Goal: Complete application form

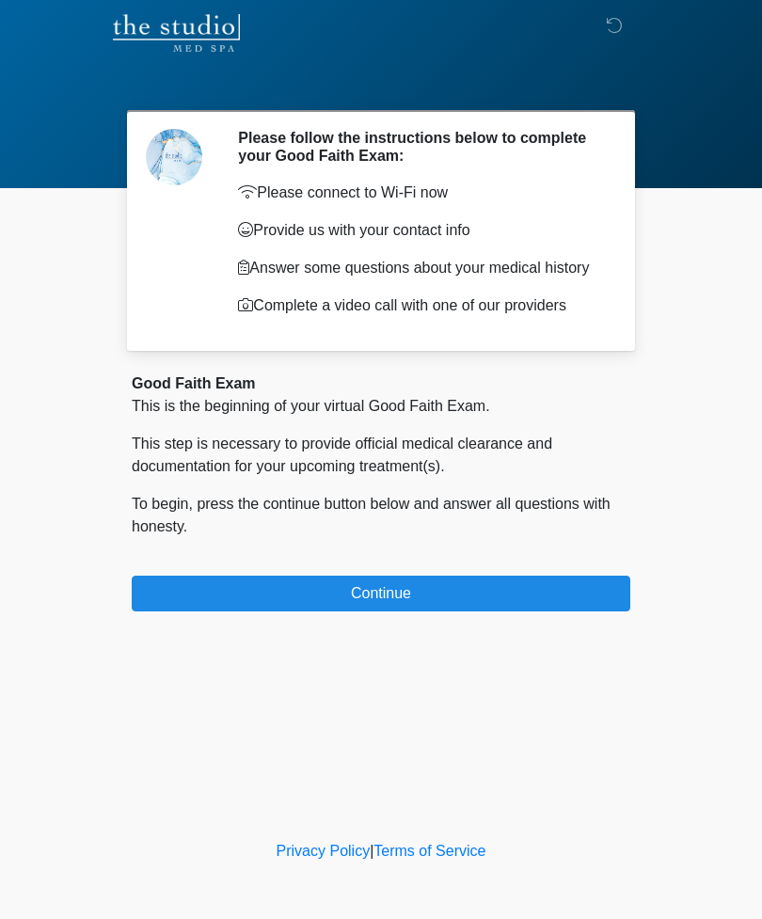
click at [402, 591] on button "Continue" at bounding box center [381, 594] width 498 height 36
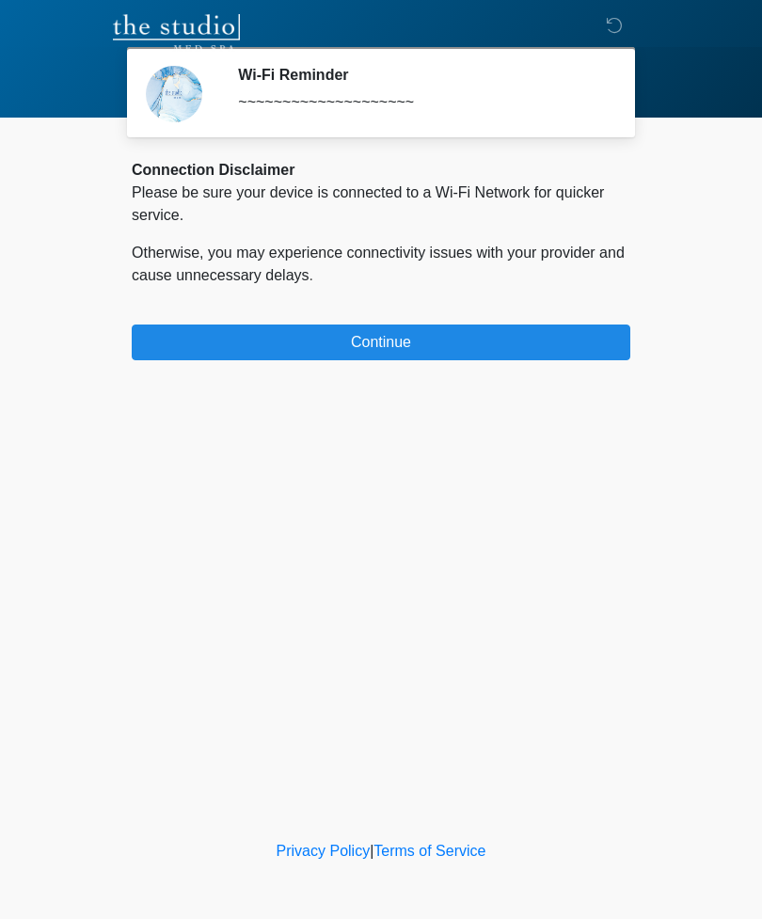
click at [385, 331] on button "Continue" at bounding box center [381, 342] width 498 height 36
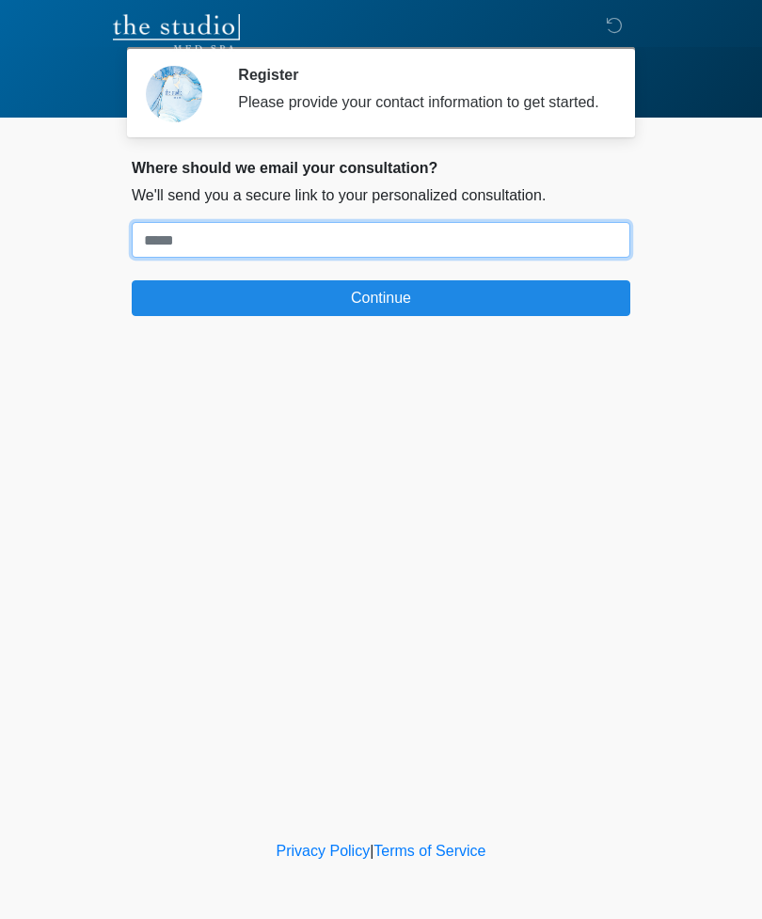
click at [246, 255] on input "Where should we email your treatment plan?" at bounding box center [381, 240] width 498 height 36
type input "**********"
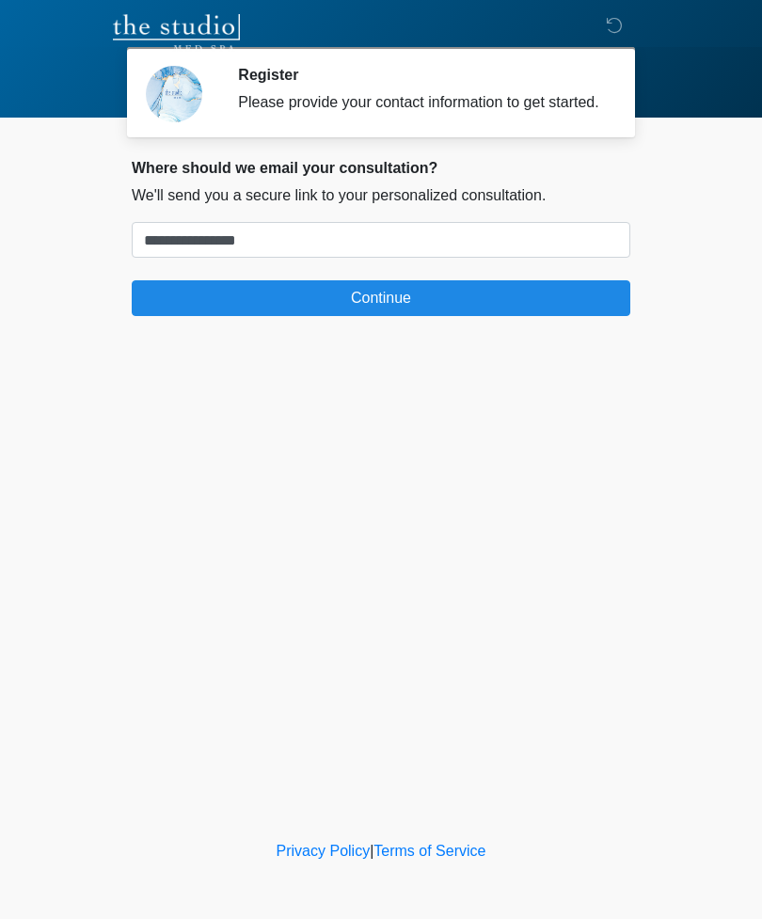
click at [393, 304] on button "Continue" at bounding box center [381, 298] width 498 height 36
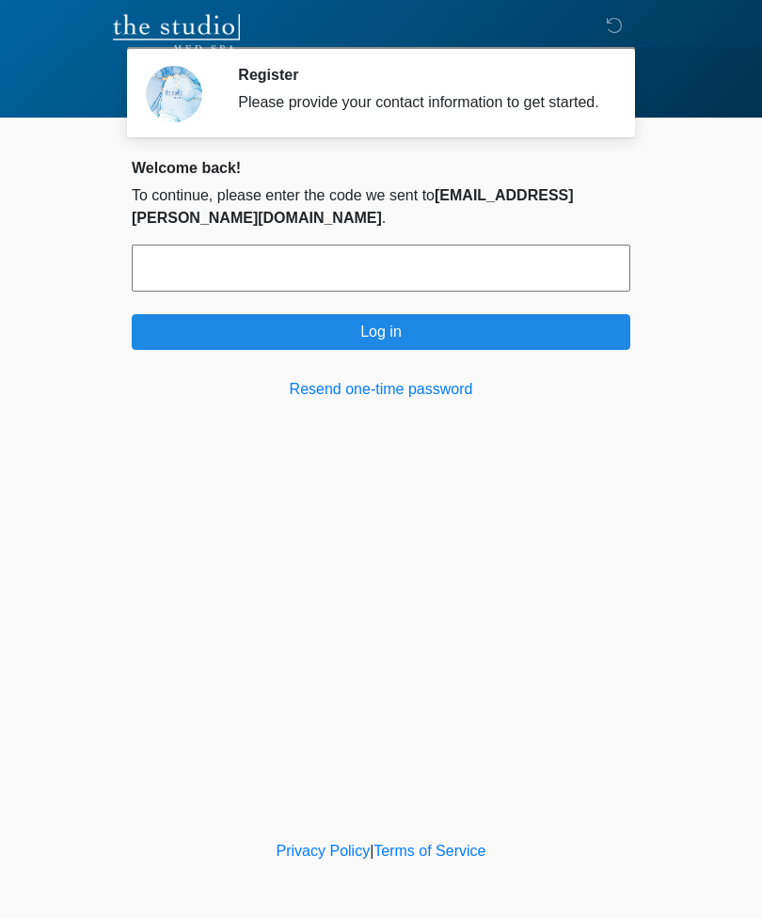
click at [340, 259] on input "text" at bounding box center [381, 268] width 498 height 47
type input "******"
click at [400, 314] on button "Log in" at bounding box center [381, 332] width 498 height 36
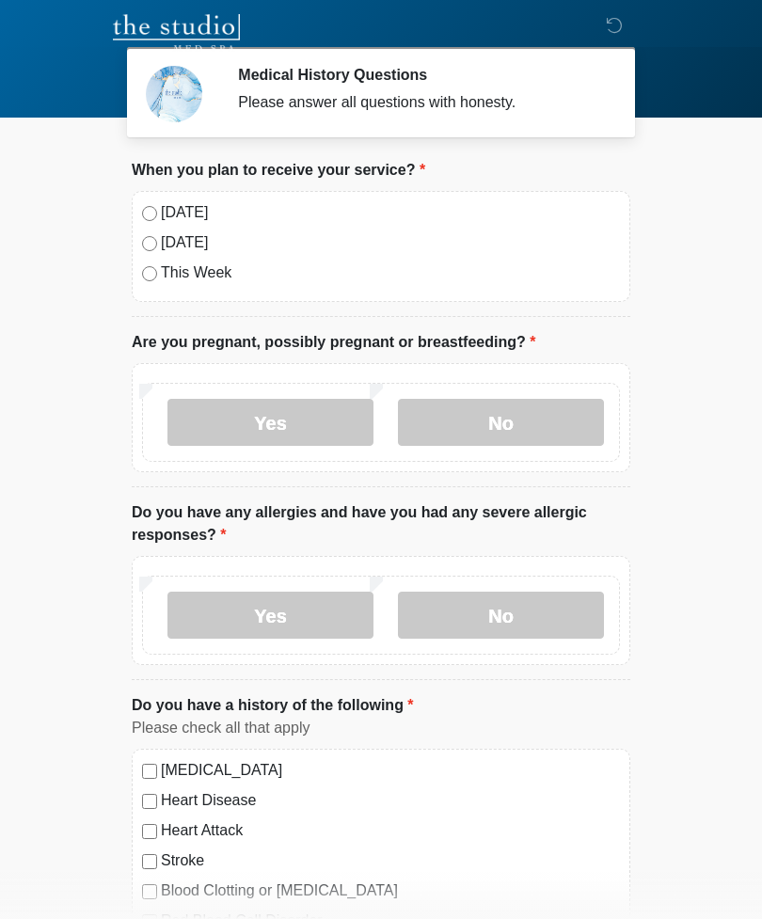
click at [191, 210] on label "[DATE]" at bounding box center [390, 212] width 459 height 23
click at [502, 411] on label "No" at bounding box center [501, 422] width 206 height 47
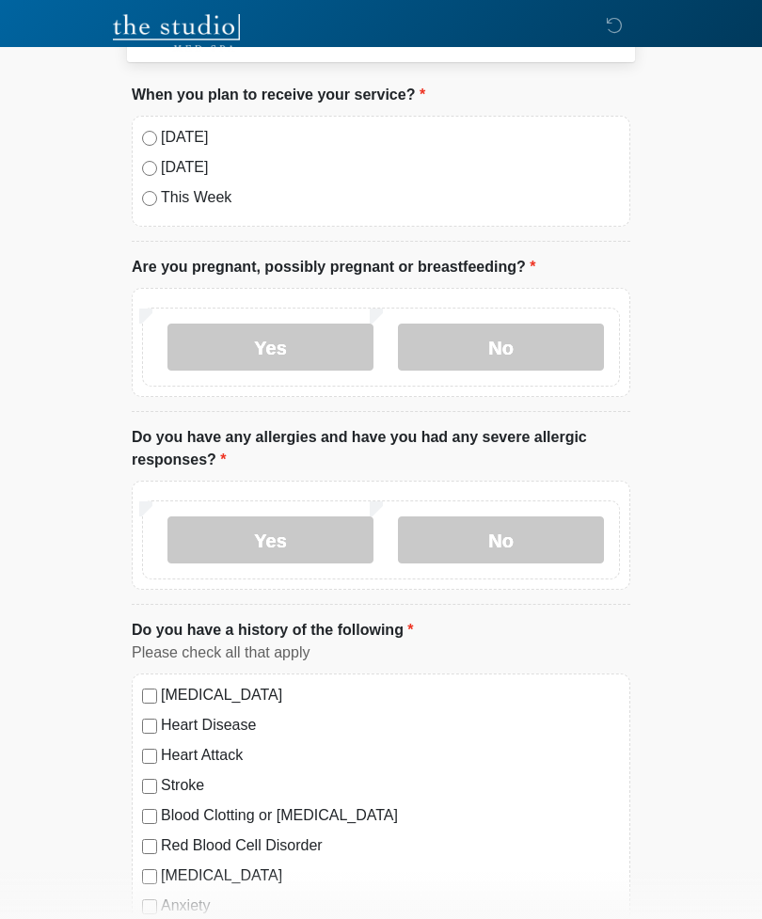
click at [504, 537] on label "No" at bounding box center [501, 539] width 206 height 47
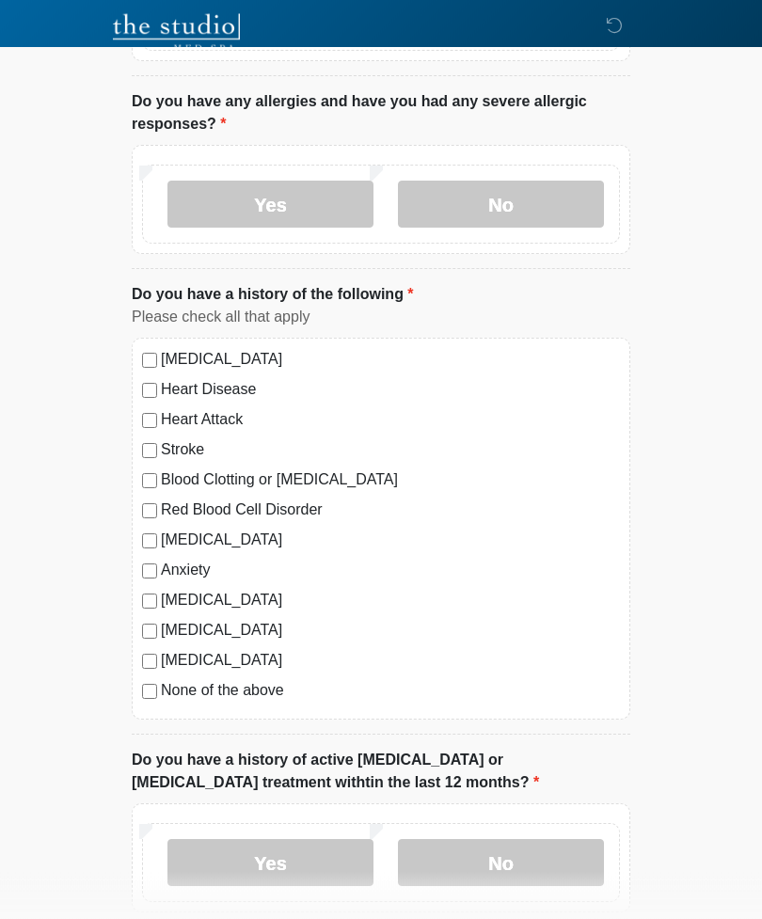
scroll to position [410, 0]
click at [241, 692] on label "None of the above" at bounding box center [390, 691] width 459 height 23
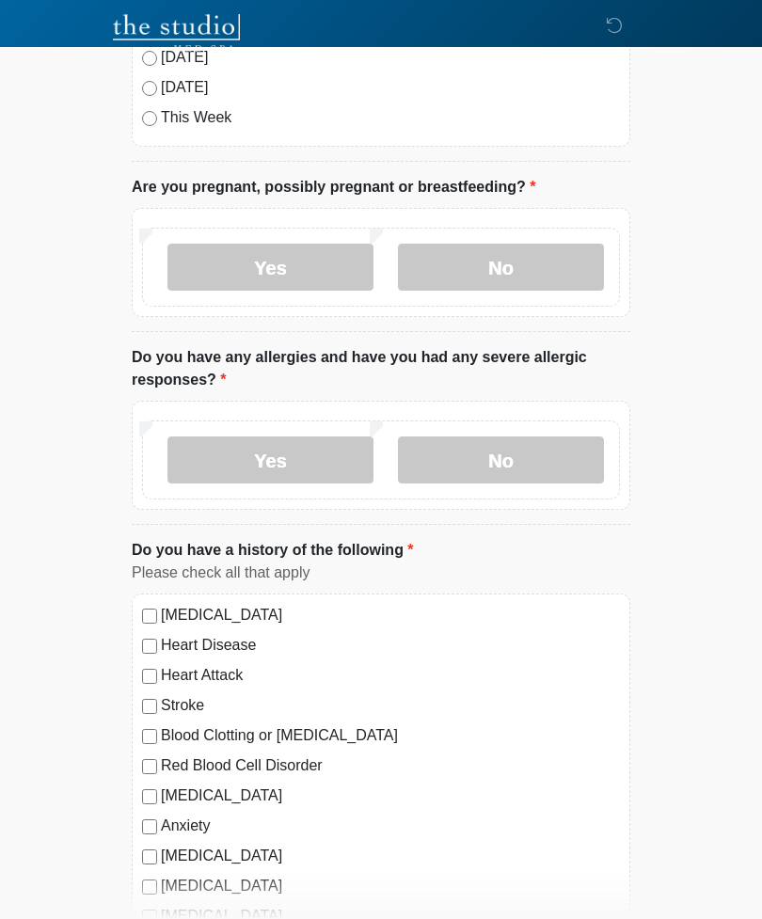
scroll to position [153, 0]
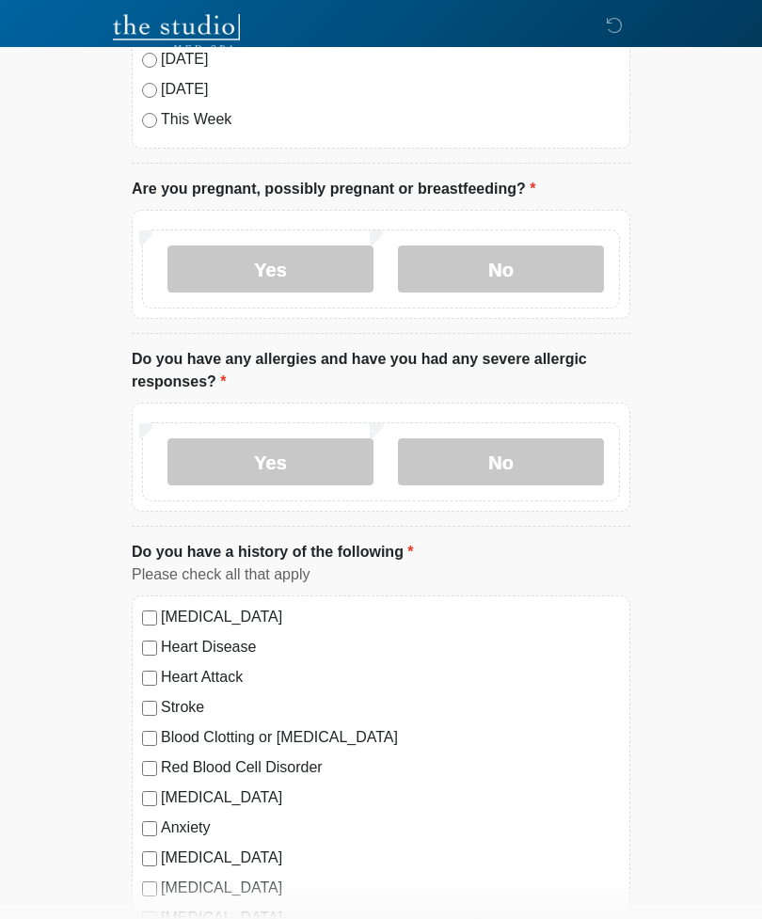
click at [310, 450] on label "Yes" at bounding box center [270, 461] width 206 height 47
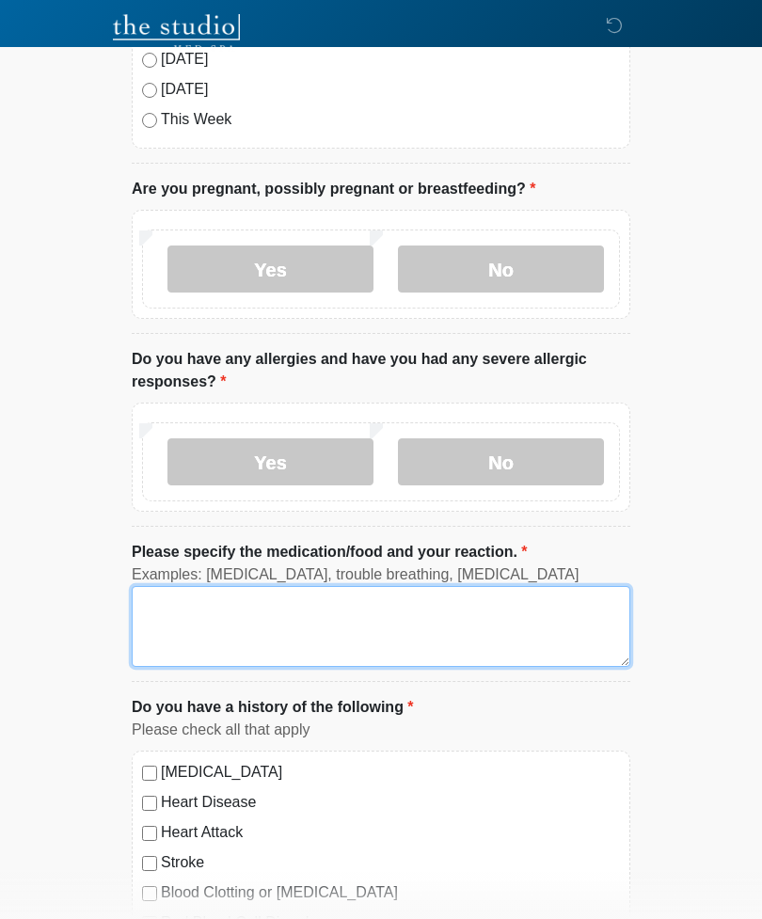
click at [293, 592] on textarea "Please specify the medication/food and your reaction." at bounding box center [381, 626] width 498 height 81
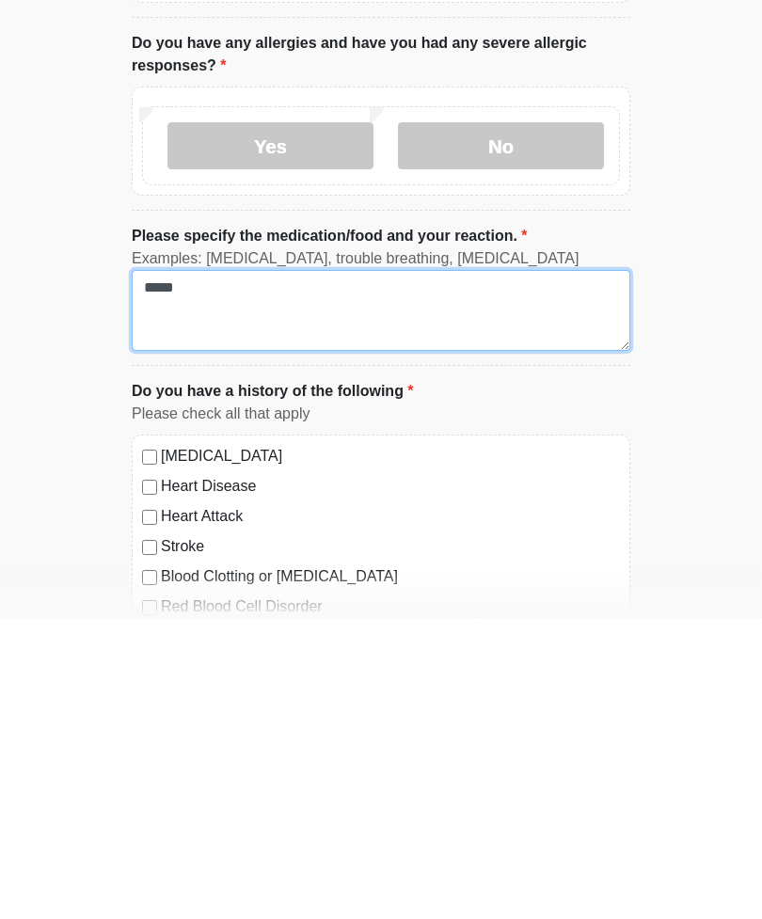
type textarea "*****"
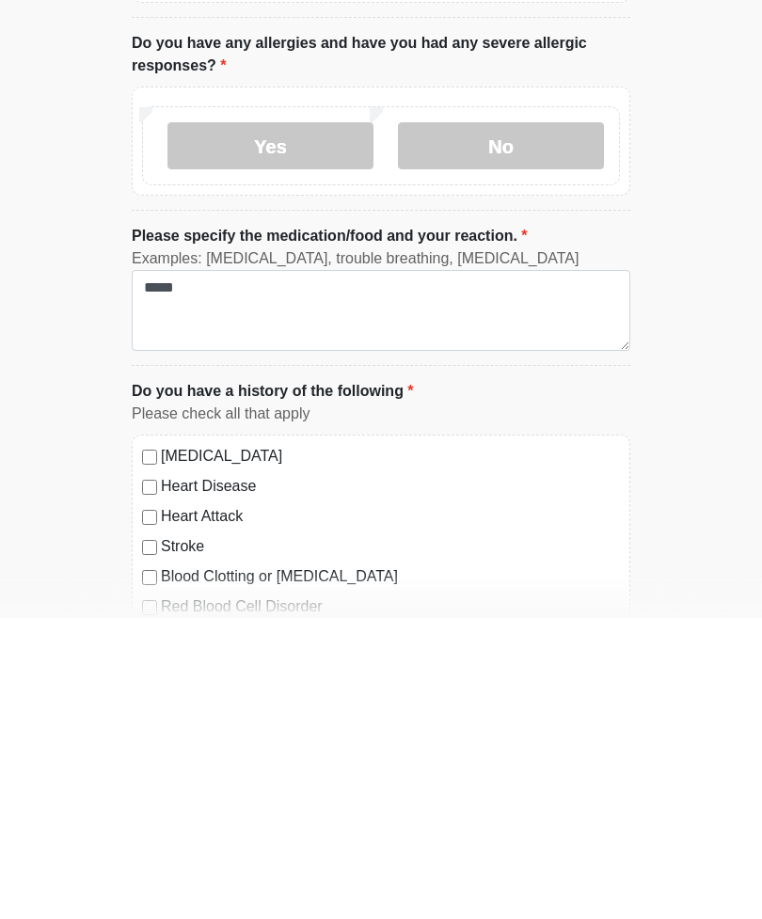
click at [687, 480] on html "‎ ‎ Medical History Questions Please answer all questions with honesty. Please …" at bounding box center [381, 291] width 762 height 919
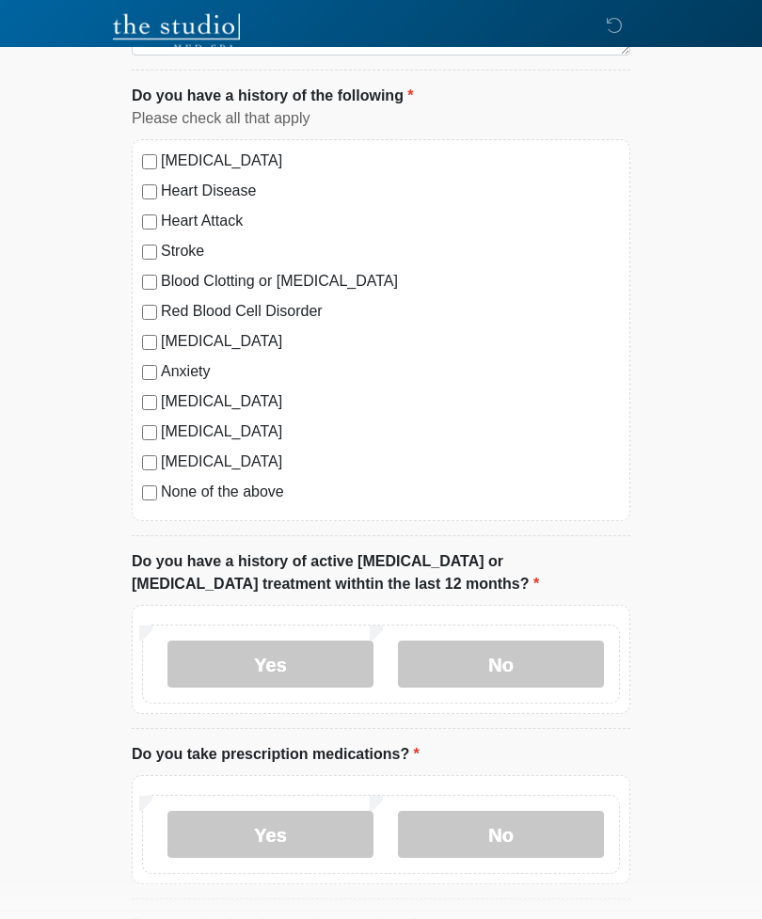
scroll to position [766, 0]
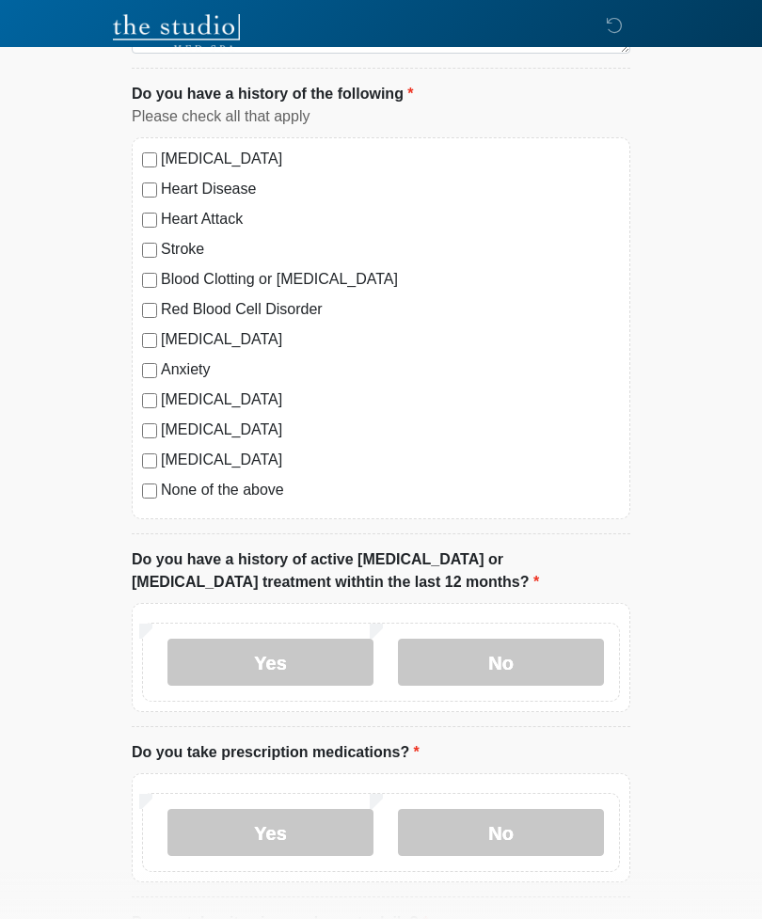
click at [509, 639] on label "No" at bounding box center [501, 662] width 206 height 47
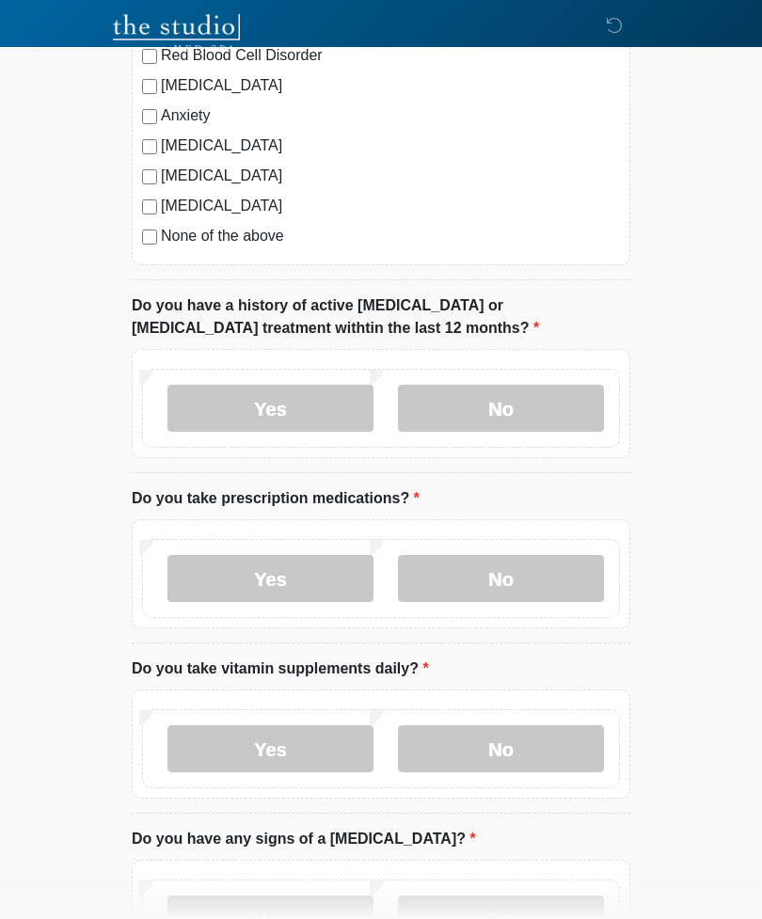
scroll to position [1024, 0]
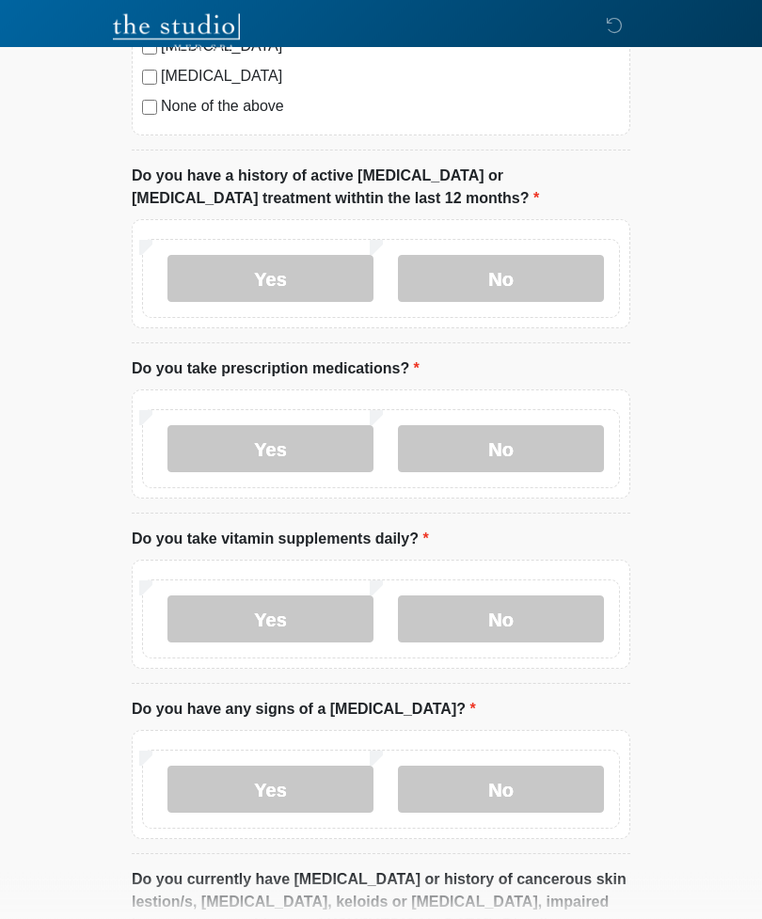
click at [505, 430] on label "No" at bounding box center [501, 449] width 206 height 47
click at [319, 437] on label "Yes" at bounding box center [270, 448] width 206 height 47
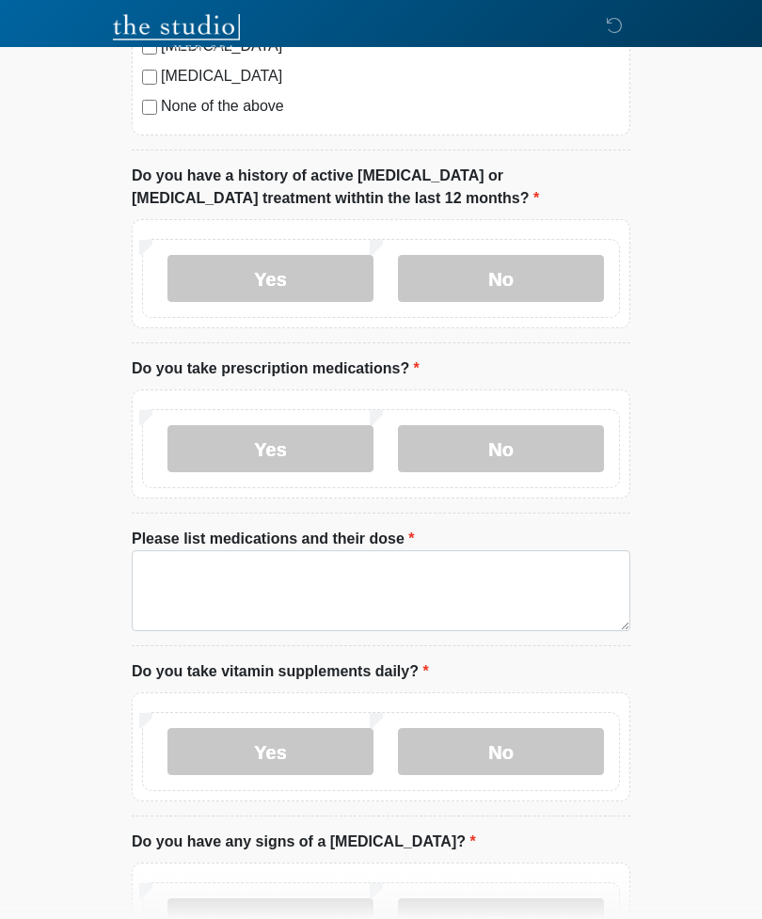
click at [281, 545] on label "Please list medications and their dose" at bounding box center [273, 539] width 283 height 23
click at [281, 550] on textarea "Please list medications and their dose" at bounding box center [381, 590] width 498 height 81
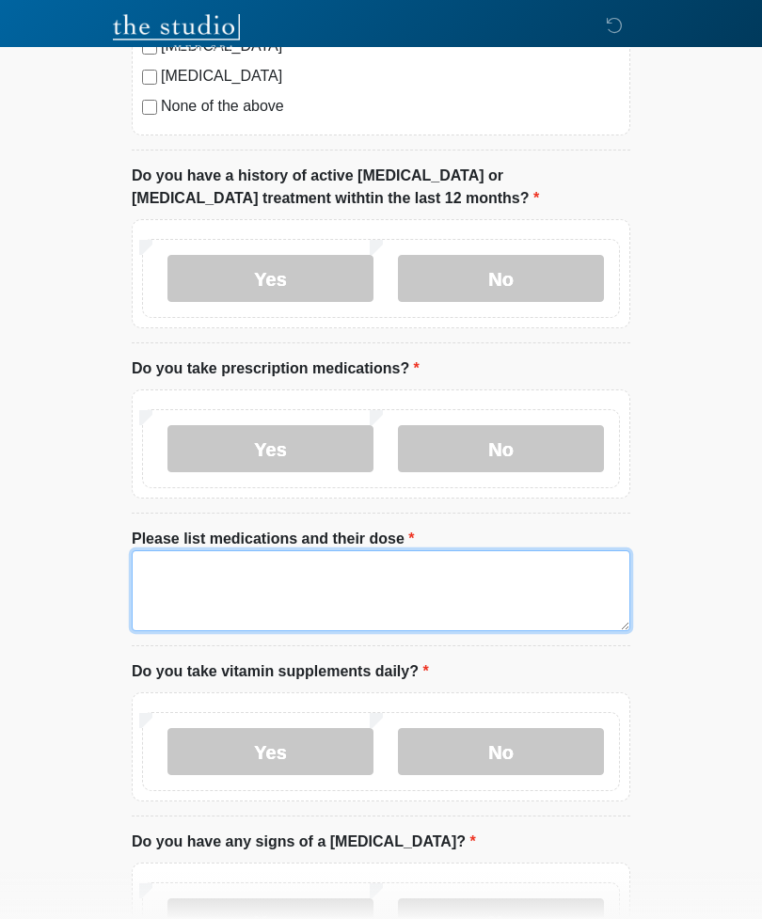
scroll to position [1149, 0]
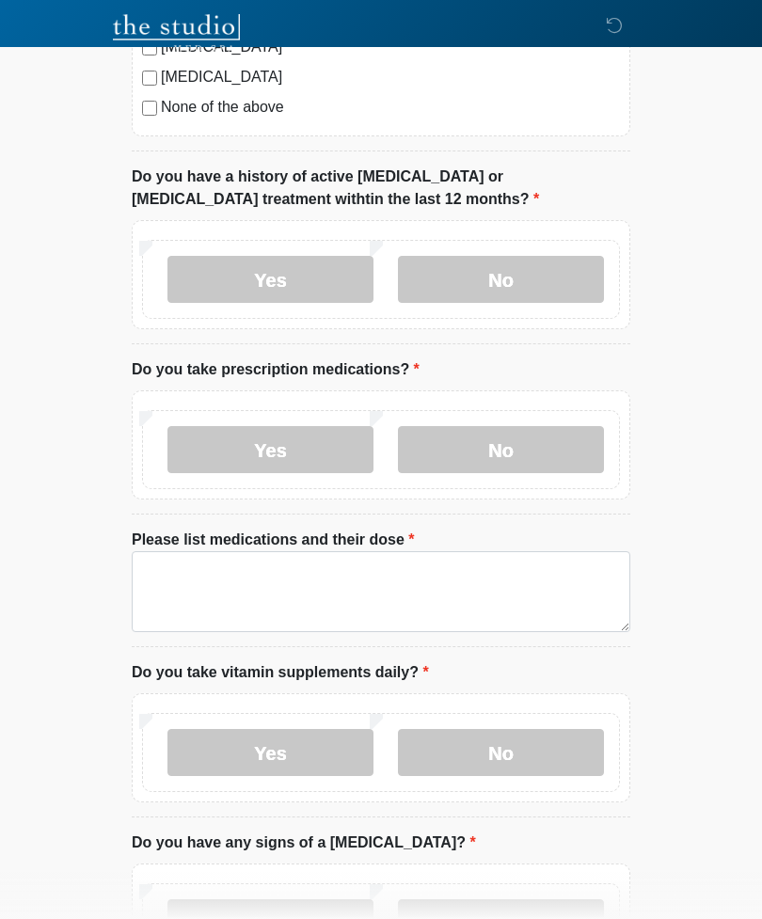
click at [514, 435] on label "No" at bounding box center [501, 449] width 206 height 47
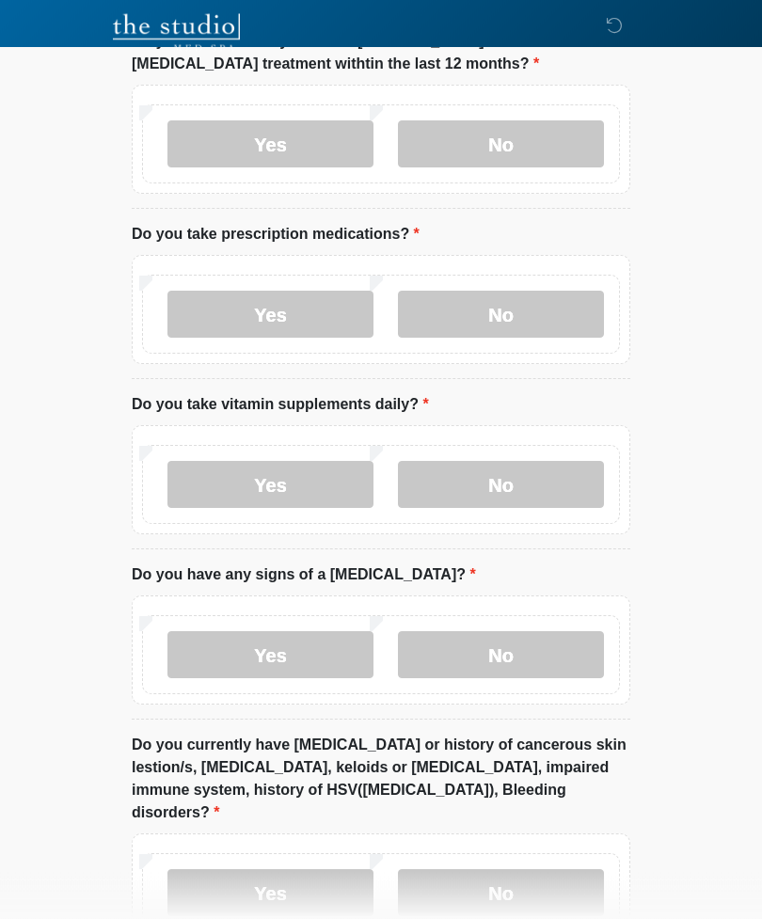
scroll to position [1286, 0]
click at [508, 473] on label "No" at bounding box center [501, 483] width 206 height 47
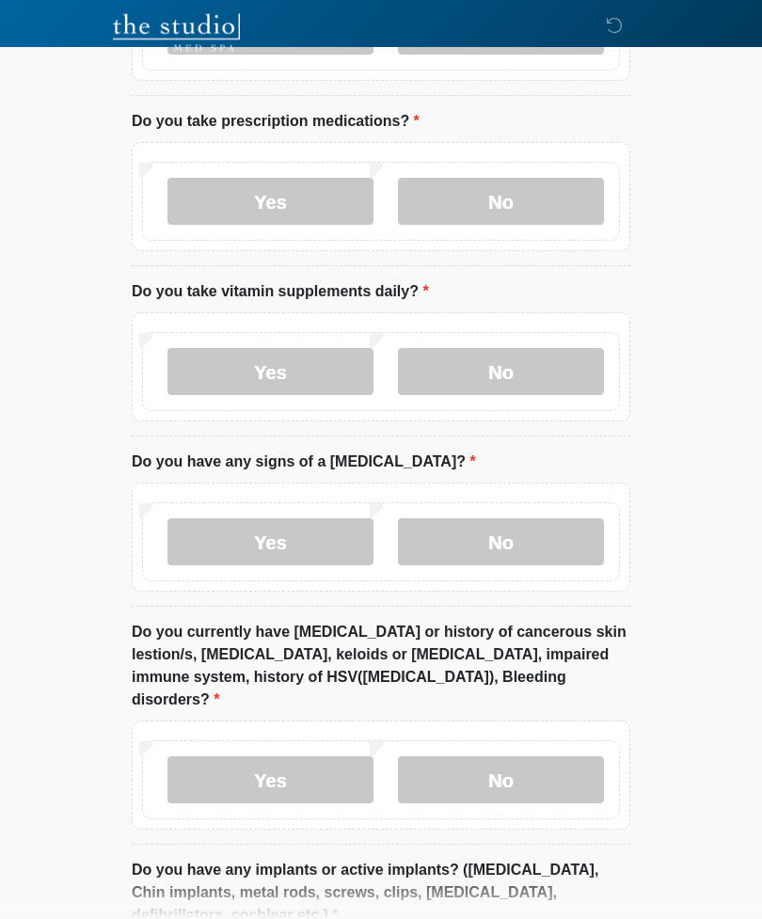
click at [510, 534] on label "No" at bounding box center [501, 542] width 206 height 47
click at [517, 757] on label "No" at bounding box center [501, 779] width 206 height 47
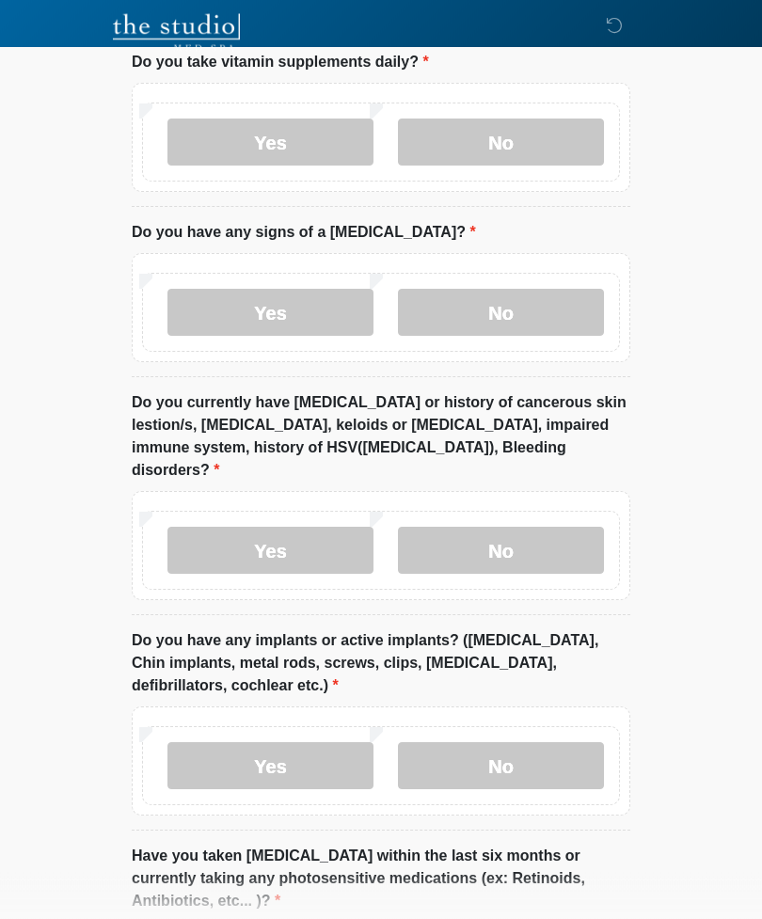
scroll to position [1627, 0]
click at [505, 742] on label "No" at bounding box center [501, 765] width 206 height 47
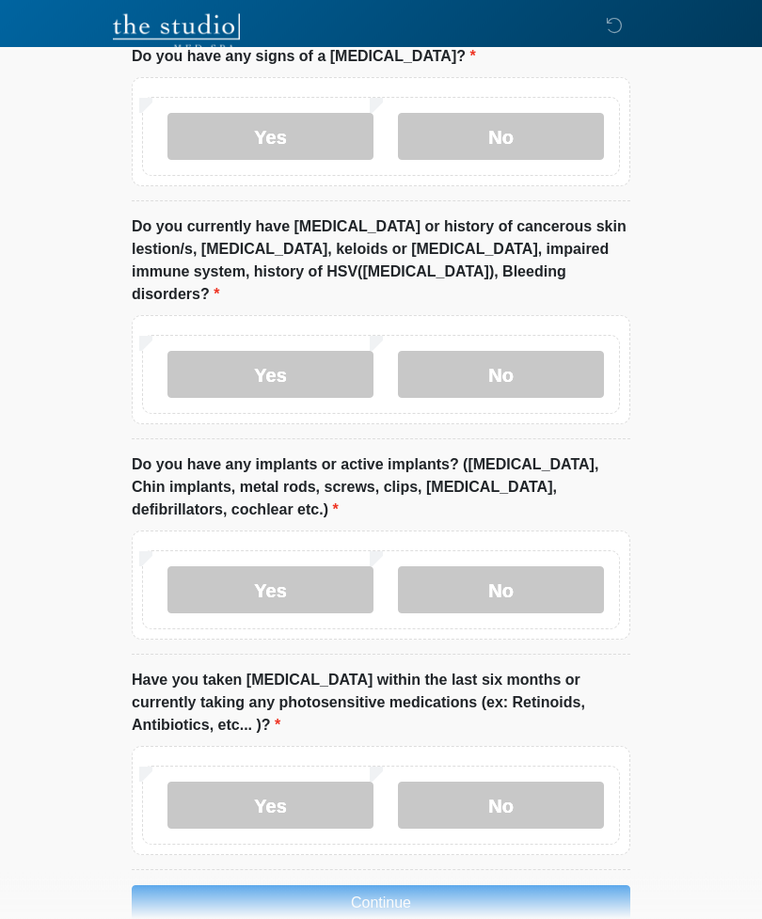
scroll to position [1807, 0]
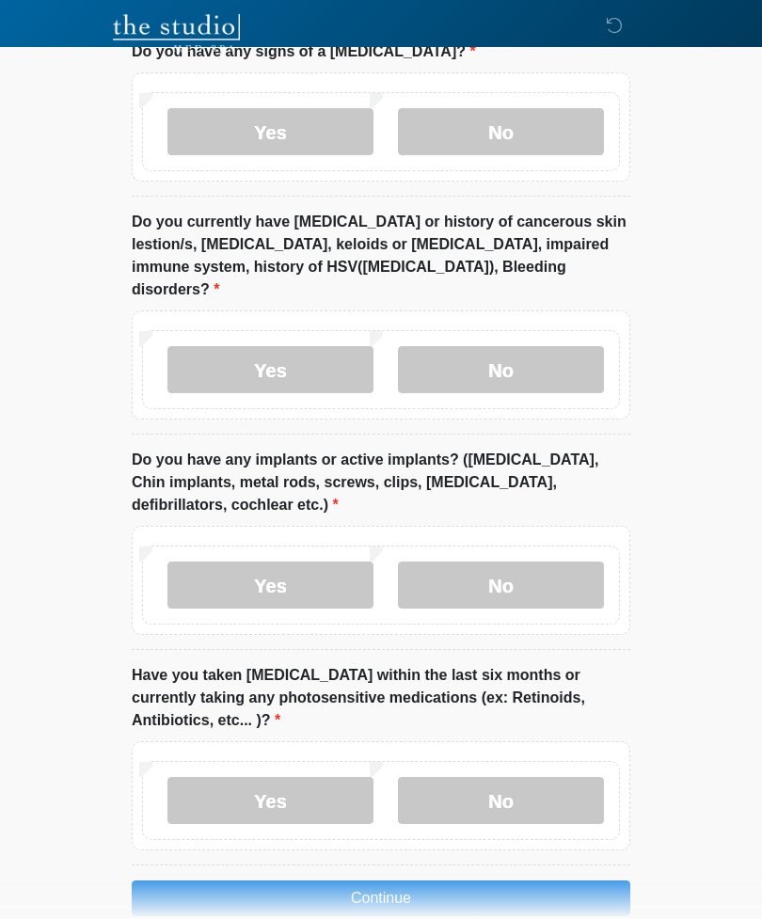
click at [511, 777] on label "No" at bounding box center [501, 800] width 206 height 47
click at [423, 880] on button "Continue" at bounding box center [381, 898] width 498 height 36
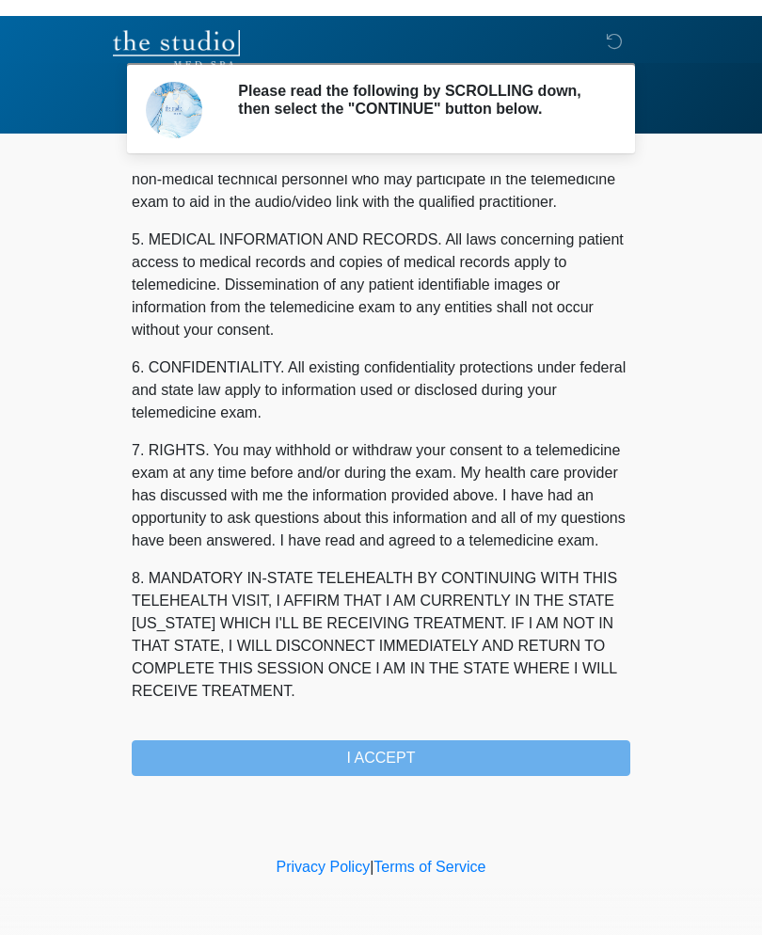
scroll to position [571, 0]
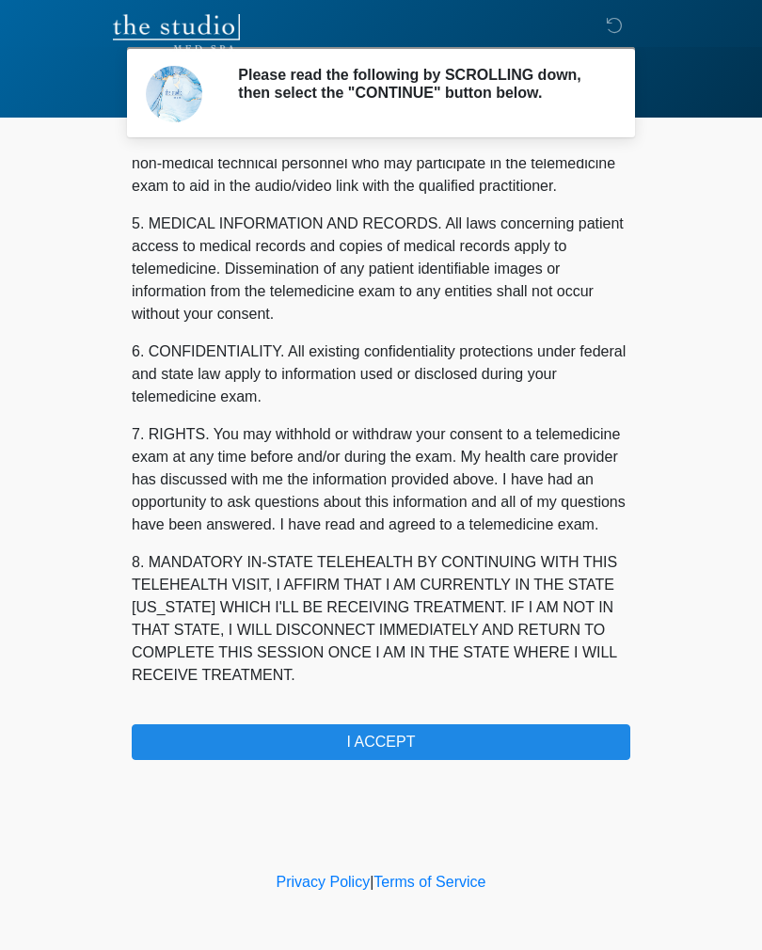
click at [407, 742] on button "I ACCEPT" at bounding box center [381, 742] width 498 height 36
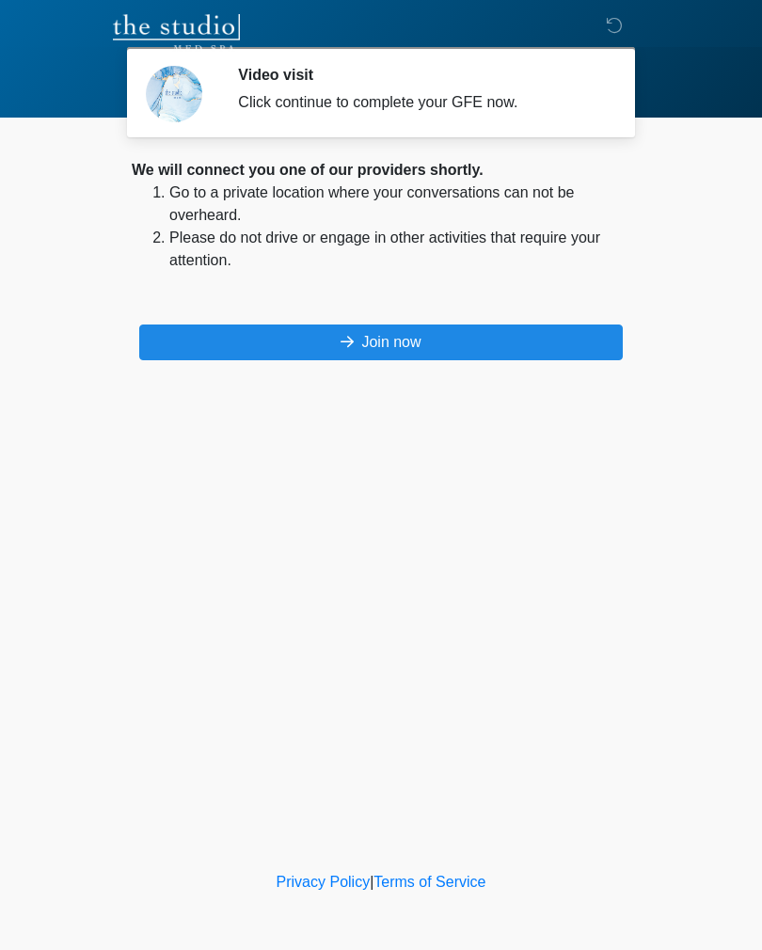
click at [420, 331] on button "Join now" at bounding box center [380, 342] width 483 height 36
